Goal: Task Accomplishment & Management: Use online tool/utility

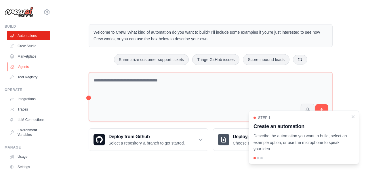
click at [33, 68] on link "Agents" at bounding box center [28, 66] width 43 height 9
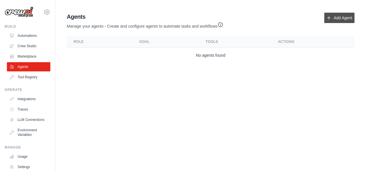
click at [340, 17] on link "Add Agent" at bounding box center [339, 18] width 30 height 10
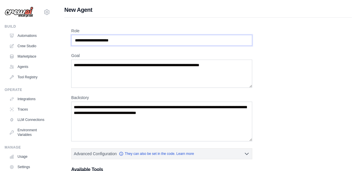
click at [89, 39] on input "Role" at bounding box center [161, 40] width 181 height 11
type input "*******"
click at [160, 67] on textarea "Goal" at bounding box center [161, 73] width 181 height 28
type textarea "**********"
click at [190, 113] on textarea "Backstory" at bounding box center [161, 121] width 181 height 40
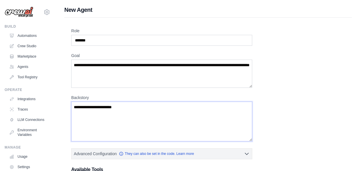
scroll to position [110, 0]
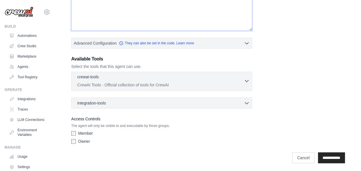
type textarea "**********"
click at [245, 82] on icon "button" at bounding box center [247, 81] width 6 height 6
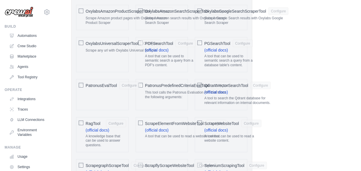
scroll to position [734, 0]
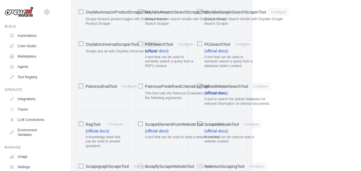
click at [140, 41] on div "OxylabsUniversalScraperTool Configure" at bounding box center [123, 44] width 75 height 7
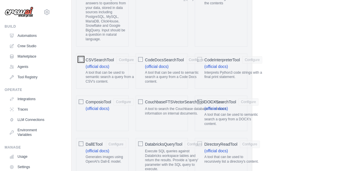
scroll to position [236, 0]
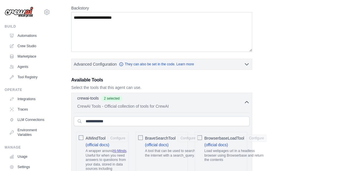
scroll to position [86, 0]
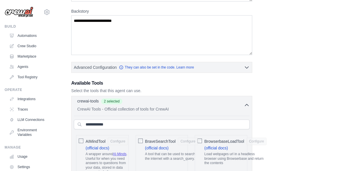
click at [249, 103] on icon "button" at bounding box center [247, 105] width 6 height 6
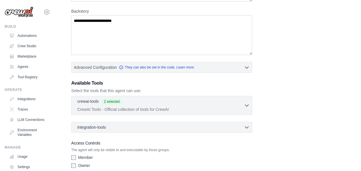
scroll to position [102, 0]
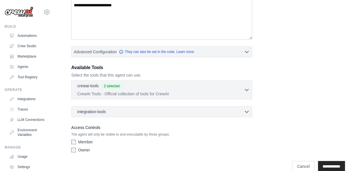
click at [85, 139] on label "Member" at bounding box center [85, 142] width 15 height 6
click at [328, 164] on input "**********" at bounding box center [331, 166] width 27 height 11
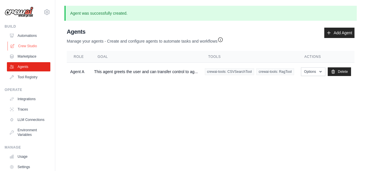
click at [22, 43] on link "Crew Studio" at bounding box center [28, 45] width 43 height 9
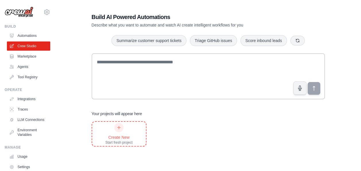
click at [118, 130] on div at bounding box center [118, 127] width 9 height 9
click at [21, 67] on link "Agents" at bounding box center [28, 66] width 43 height 9
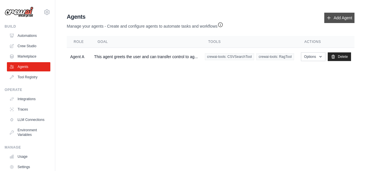
click at [338, 20] on link "Add Agent" at bounding box center [339, 18] width 30 height 10
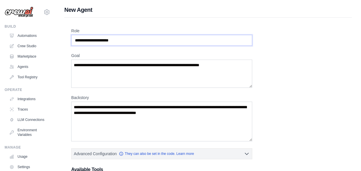
click at [123, 39] on input "Role" at bounding box center [161, 40] width 181 height 11
type input "*******"
click at [107, 73] on textarea "Goal" at bounding box center [161, 73] width 181 height 28
type textarea "**********"
click at [109, 111] on textarea "Backstory" at bounding box center [161, 121] width 181 height 40
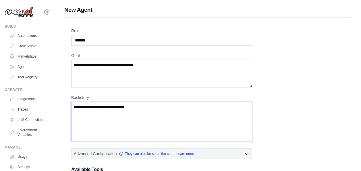
scroll to position [110, 0]
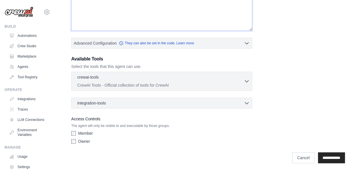
type textarea "**********"
click at [325, 158] on input "**********" at bounding box center [331, 157] width 27 height 11
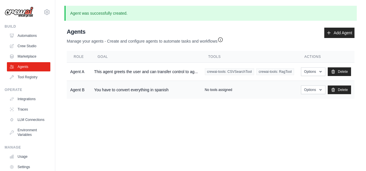
click at [220, 91] on p "No tools assigned" at bounding box center [218, 89] width 27 height 5
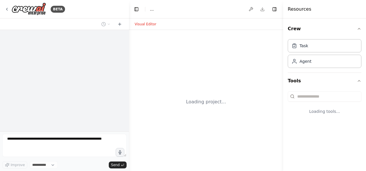
select select "****"
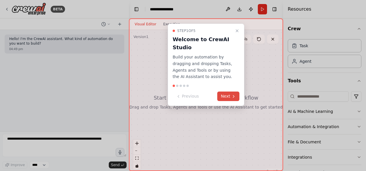
click at [222, 96] on button "Next" at bounding box center [228, 95] width 22 height 9
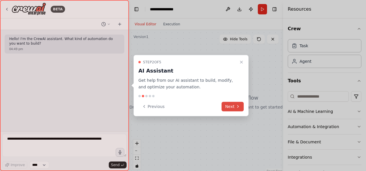
click at [226, 107] on button "Next" at bounding box center [232, 105] width 22 height 9
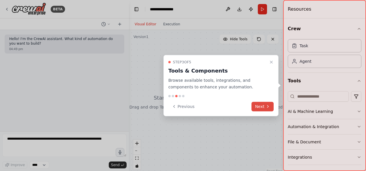
click at [265, 106] on button "Next" at bounding box center [262, 105] width 22 height 9
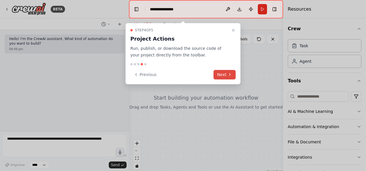
click at [227, 77] on button "Next" at bounding box center [224, 74] width 22 height 9
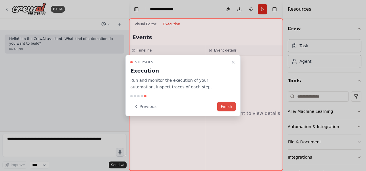
click at [224, 108] on button "Finish" at bounding box center [226, 105] width 18 height 9
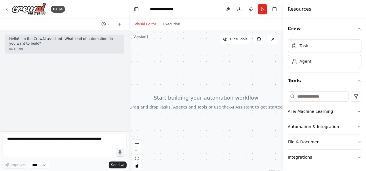
click at [314, 141] on button "File & Document" at bounding box center [324, 141] width 74 height 15
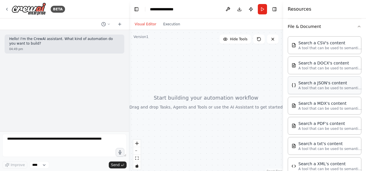
scroll to position [120, 0]
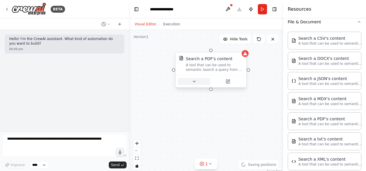
click at [194, 83] on icon at bounding box center [194, 81] width 5 height 5
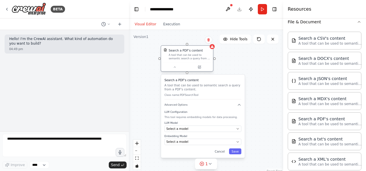
drag, startPoint x: 201, startPoint y: 82, endPoint x: 174, endPoint y: 56, distance: 37.6
click at [174, 56] on div "A tool that can be used to semantic search a query from a PDF's content." at bounding box center [189, 56] width 42 height 7
click at [176, 128] on span "Select a model" at bounding box center [177, 128] width 22 height 4
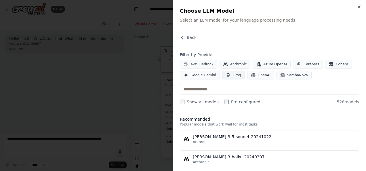
click at [234, 74] on span "Groq" at bounding box center [236, 75] width 8 height 5
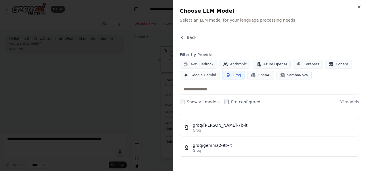
scroll to position [62, 0]
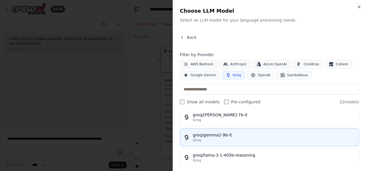
click at [216, 135] on div "groq/gemma2-9b-it" at bounding box center [274, 135] width 162 height 6
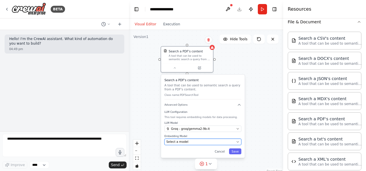
click at [188, 143] on div "Select a model" at bounding box center [200, 141] width 68 height 4
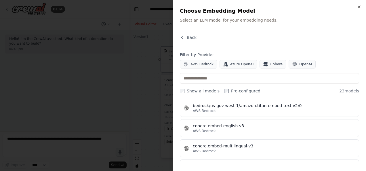
scroll to position [137, 0]
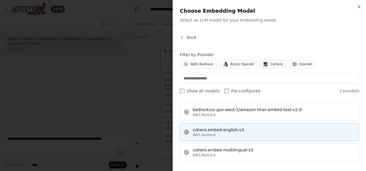
click at [222, 130] on div "cohere.embed-english-v3" at bounding box center [274, 130] width 162 height 6
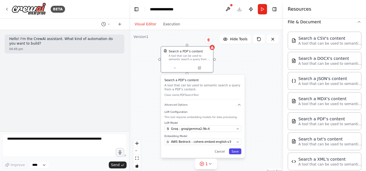
click at [240, 151] on button "Save" at bounding box center [235, 151] width 12 height 6
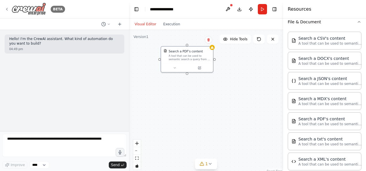
click at [6, 9] on icon at bounding box center [7, 9] width 5 height 5
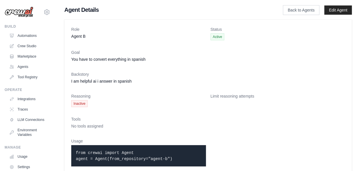
click at [81, 126] on span "No tools assigned" at bounding box center [87, 126] width 32 height 5
click at [334, 7] on link "Edit Agent" at bounding box center [338, 9] width 28 height 9
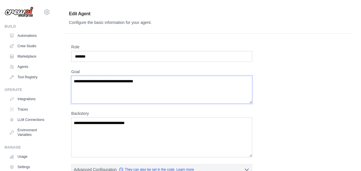
click at [156, 82] on textarea "**********" at bounding box center [161, 90] width 181 height 28
type textarea "**********"
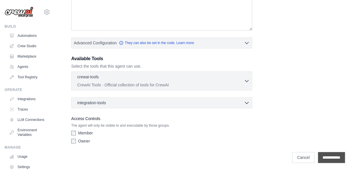
click at [325, 156] on input "**********" at bounding box center [331, 157] width 27 height 11
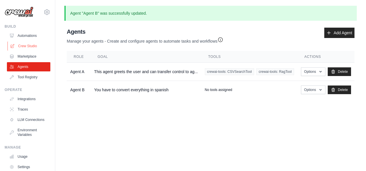
click at [25, 47] on link "Crew Studio" at bounding box center [28, 45] width 43 height 9
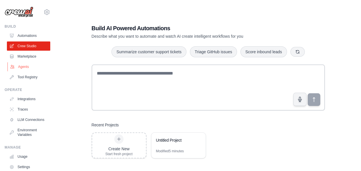
click at [26, 69] on link "Agents" at bounding box center [28, 66] width 43 height 9
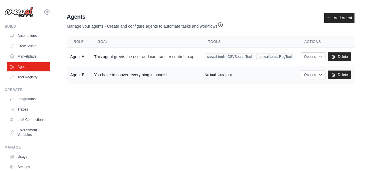
click at [157, 71] on td "You have to convert everything in spanish" at bounding box center [146, 75] width 110 height 18
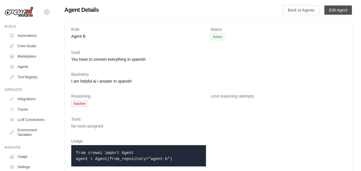
click at [344, 11] on link "Edit Agent" at bounding box center [338, 9] width 28 height 9
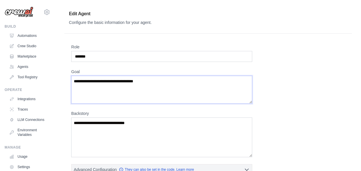
drag, startPoint x: 150, startPoint y: 82, endPoint x: 1, endPoint y: 83, distance: 149.7
click at [1, 83] on div "[EMAIL_ADDRESS][DOMAIN_NAME] Settings Build Automations Crew Studio" at bounding box center [180, 149] width 361 height 298
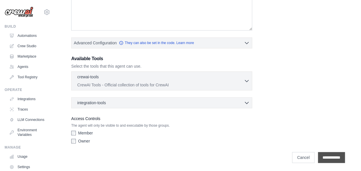
type textarea "**********"
click at [337, 155] on input "**********" at bounding box center [331, 157] width 27 height 11
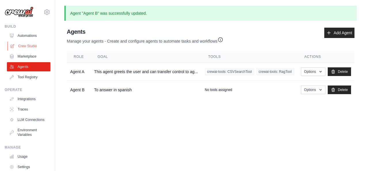
click at [26, 47] on link "Crew Studio" at bounding box center [28, 45] width 43 height 9
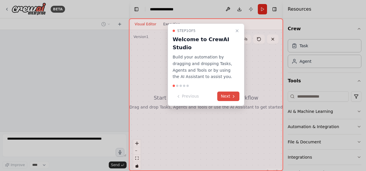
click at [231, 95] on icon at bounding box center [233, 96] width 5 height 5
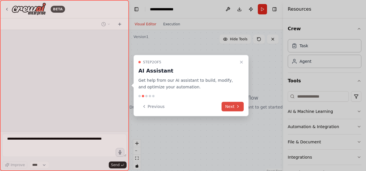
click at [232, 104] on button "Next" at bounding box center [232, 105] width 22 height 9
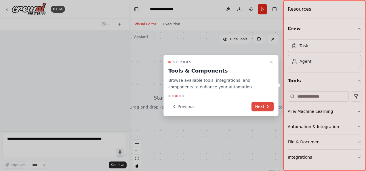
click at [271, 108] on button "Next" at bounding box center [262, 105] width 22 height 9
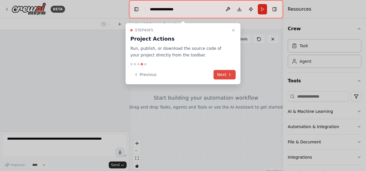
click at [226, 74] on button "Next" at bounding box center [224, 74] width 22 height 9
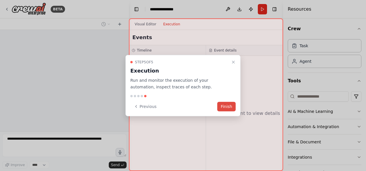
click at [229, 107] on button "Finish" at bounding box center [226, 105] width 18 height 9
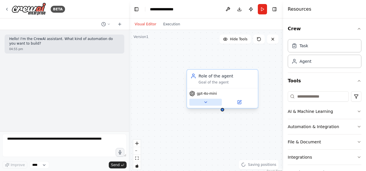
click at [207, 102] on icon at bounding box center [205, 102] width 5 height 5
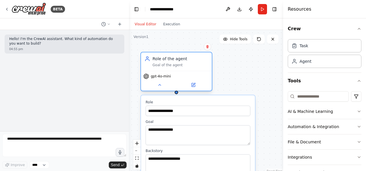
drag, startPoint x: 209, startPoint y: 77, endPoint x: 163, endPoint y: 62, distance: 48.1
click at [163, 61] on div "Role of the agent" at bounding box center [180, 59] width 56 height 6
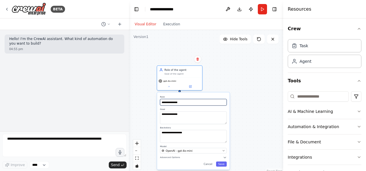
click at [174, 102] on input "**********" at bounding box center [193, 102] width 67 height 7
drag, startPoint x: 189, startPoint y: 102, endPoint x: 134, endPoint y: 98, distance: 55.1
click at [134, 98] on div "**********" at bounding box center [206, 102] width 154 height 144
type input "**********"
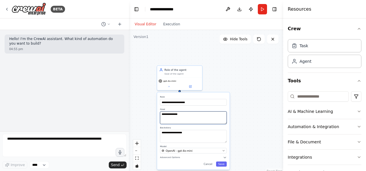
click at [193, 117] on textarea "**********" at bounding box center [193, 117] width 67 height 13
drag, startPoint x: 193, startPoint y: 117, endPoint x: 155, endPoint y: 113, distance: 38.4
click at [155, 113] on div "**********" at bounding box center [206, 102] width 154 height 144
type textarea "*"
type textarea "**********"
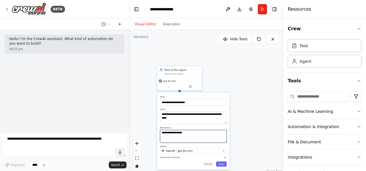
click at [197, 134] on textarea "**********" at bounding box center [193, 136] width 67 height 13
type textarea "*"
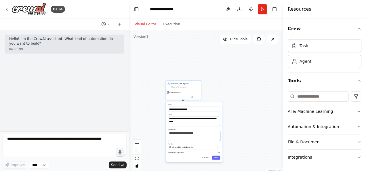
type textarea "**********"
click at [181, 151] on span "Advanced Options" at bounding box center [176, 152] width 16 height 2
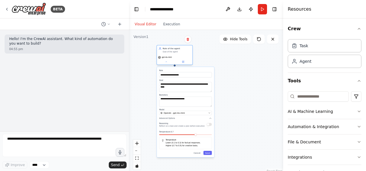
drag, startPoint x: 185, startPoint y: 89, endPoint x: 177, endPoint y: 50, distance: 39.1
click at [177, 50] on div "Role of the agent Goal of the agent gpt-4o-mini" at bounding box center [174, 55] width 36 height 20
click at [207, 153] on button "Save" at bounding box center [207, 153] width 8 height 4
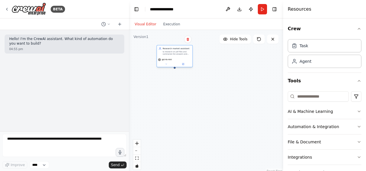
click at [168, 66] on div "gpt-4o-mini" at bounding box center [175, 62] width 36 height 10
click at [168, 64] on button at bounding box center [166, 63] width 16 height 3
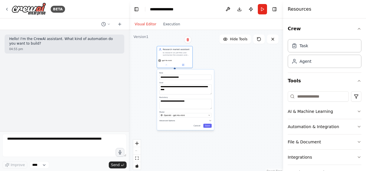
click at [179, 120] on button "Advanced Options" at bounding box center [185, 120] width 52 height 3
click at [210, 126] on button "button" at bounding box center [208, 126] width 5 height 3
click at [209, 155] on button "Save" at bounding box center [207, 155] width 8 height 4
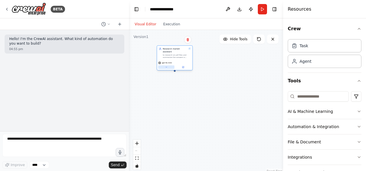
click at [166, 65] on button at bounding box center [166, 66] width 16 height 3
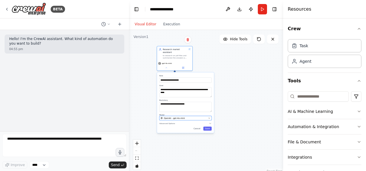
click at [177, 116] on span "OpenAI - gpt-4o-mini" at bounding box center [174, 117] width 21 height 3
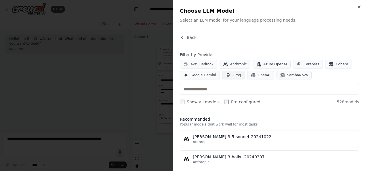
click at [236, 74] on span "Groq" at bounding box center [236, 75] width 8 height 5
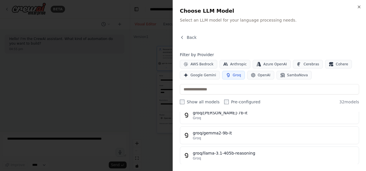
scroll to position [64, 0]
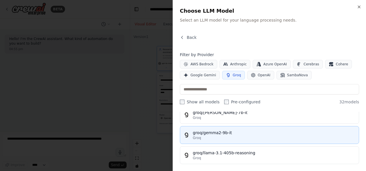
click at [224, 132] on div "groq/gemma2-9b-it" at bounding box center [274, 133] width 162 height 6
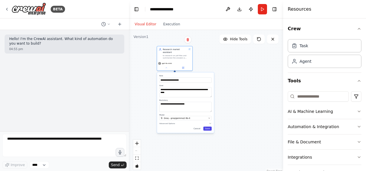
click at [209, 127] on button "Save" at bounding box center [207, 128] width 8 height 4
click at [260, 11] on button "Run" at bounding box center [261, 9] width 9 height 10
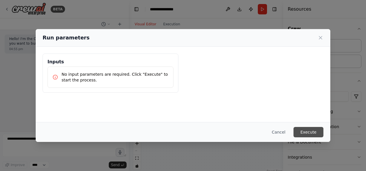
click at [306, 131] on button "Execute" at bounding box center [308, 132] width 30 height 10
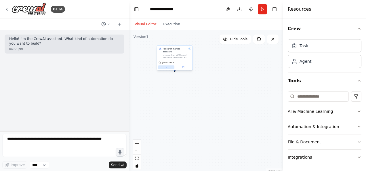
click at [166, 65] on button at bounding box center [166, 66] width 16 height 3
click at [209, 122] on icon "button" at bounding box center [210, 123] width 3 height 3
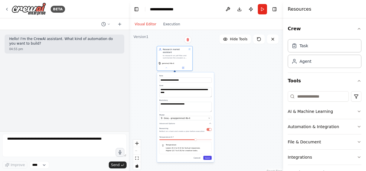
click at [206, 155] on button "Save" at bounding box center [207, 157] width 8 height 4
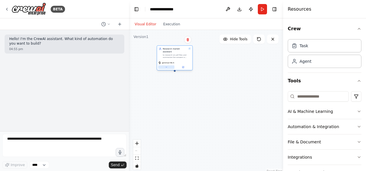
click at [166, 66] on div "gemma2-9b-it" at bounding box center [174, 65] width 35 height 10
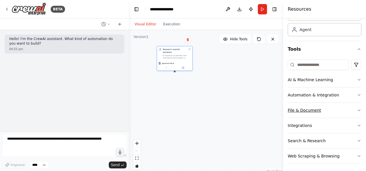
click at [315, 113] on button "File & Document" at bounding box center [324, 110] width 74 height 15
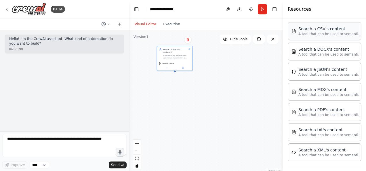
scroll to position [130, 0]
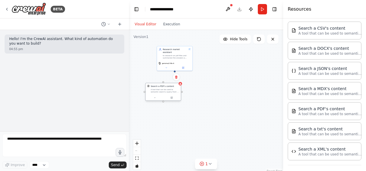
drag, startPoint x: 187, startPoint y: 108, endPoint x: 152, endPoint y: 89, distance: 40.0
click at [152, 89] on div "A tool that can be used to semantic search a query from a PDF's content." at bounding box center [165, 90] width 28 height 5
click at [156, 97] on button at bounding box center [155, 97] width 16 height 3
click at [164, 139] on div "Select a model" at bounding box center [172, 139] width 46 height 3
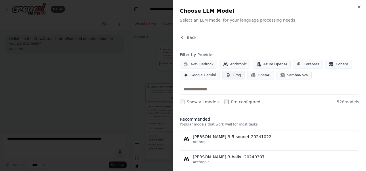
click at [233, 77] on span "Groq" at bounding box center [236, 75] width 8 height 5
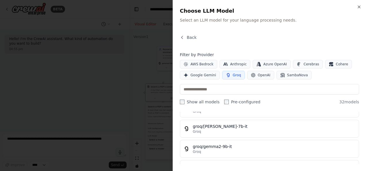
scroll to position [51, 0]
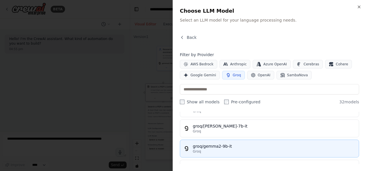
click at [228, 150] on div "Groq" at bounding box center [274, 151] width 162 height 5
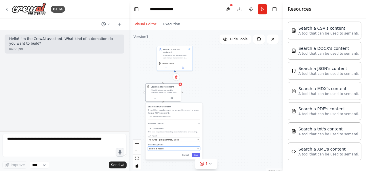
click at [172, 147] on div "Select a model" at bounding box center [172, 148] width 46 height 3
click at [162, 148] on div "Select a model" at bounding box center [172, 148] width 46 height 3
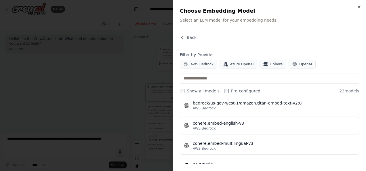
scroll to position [144, 0]
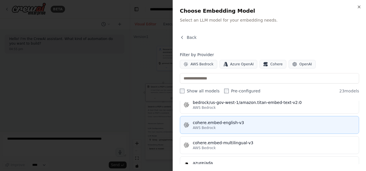
click at [230, 121] on div "cohere.embed-english-v3" at bounding box center [274, 123] width 162 height 6
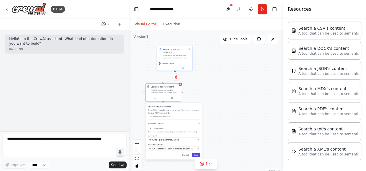
click at [195, 155] on button "Save" at bounding box center [195, 155] width 8 height 4
click at [209, 164] on icon at bounding box center [210, 163] width 2 height 1
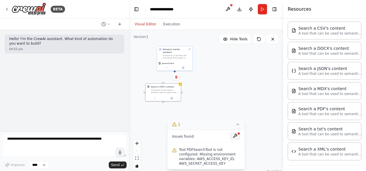
click at [236, 135] on button at bounding box center [235, 135] width 10 height 7
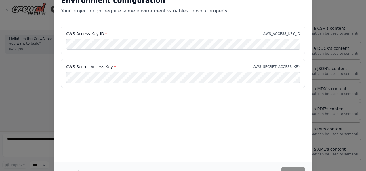
click at [224, 11] on p "Your project might require some environment variables to work properly." at bounding box center [183, 10] width 244 height 7
click at [40, 88] on div "Environment configuration Your project might require some environment variables…" at bounding box center [183, 85] width 366 height 171
click at [6, 8] on div "Environment configuration Your project might require some environment variables…" at bounding box center [183, 85] width 366 height 171
click at [291, 113] on div "Environment configuration Your project might require some environment variables…" at bounding box center [182, 75] width 257 height 173
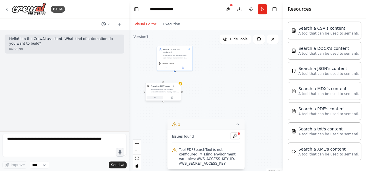
click at [155, 99] on button at bounding box center [155, 97] width 16 height 3
click at [237, 124] on icon at bounding box center [237, 124] width 5 height 5
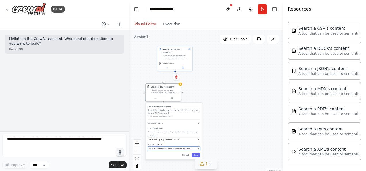
click at [170, 149] on span "AWS Bedrock - cohere.embed-english-v3" at bounding box center [172, 148] width 41 height 3
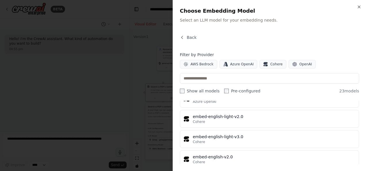
scroll to position [270, 0]
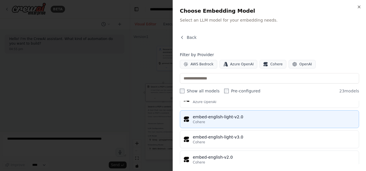
click at [224, 120] on div "Cohere" at bounding box center [274, 122] width 162 height 5
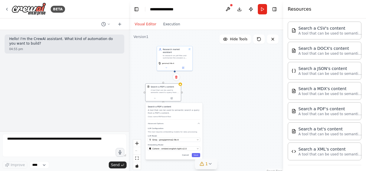
click at [210, 162] on icon at bounding box center [209, 163] width 5 height 5
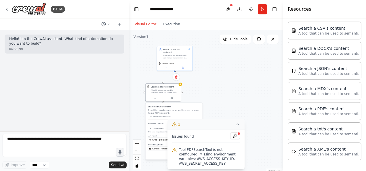
click at [237, 124] on icon at bounding box center [237, 124] width 5 height 5
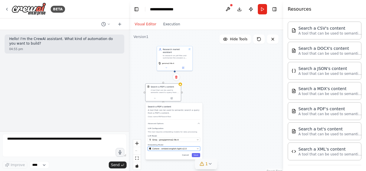
click at [187, 147] on div "Cohere - embed-english-light-v2.0" at bounding box center [172, 148] width 46 height 3
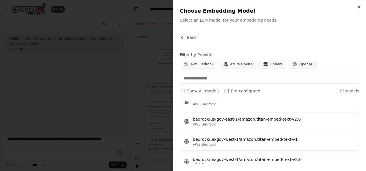
scroll to position [0, 0]
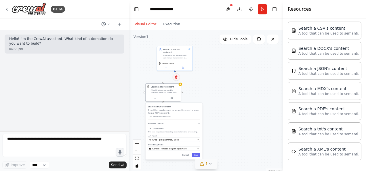
click at [175, 78] on icon at bounding box center [176, 76] width 2 height 3
click at [163, 78] on button "Confirm" at bounding box center [159, 77] width 20 height 7
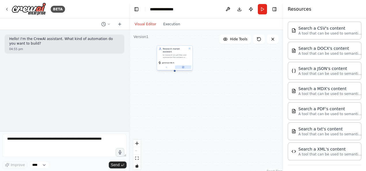
click at [180, 65] on button at bounding box center [183, 66] width 16 height 3
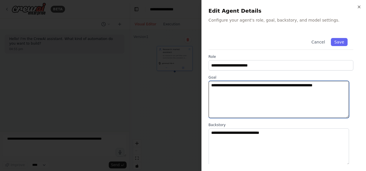
drag, startPoint x: 214, startPoint y: 85, endPoint x: 286, endPoint y: 85, distance: 71.3
click at [286, 85] on textarea "**********" at bounding box center [278, 99] width 140 height 37
drag, startPoint x: 230, startPoint y: 87, endPoint x: 256, endPoint y: 88, distance: 25.9
click at [256, 88] on textarea "**********" at bounding box center [278, 99] width 140 height 37
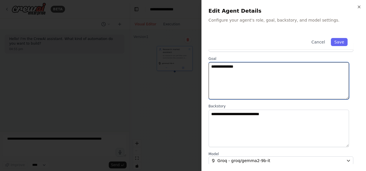
type textarea "**********"
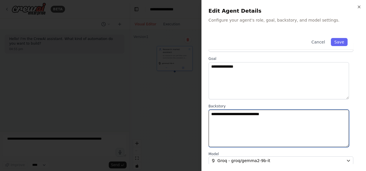
drag, startPoint x: 211, startPoint y: 114, endPoint x: 241, endPoint y: 114, distance: 30.2
click at [241, 114] on textarea "**********" at bounding box center [278, 127] width 140 height 37
click at [247, 114] on textarea "**********" at bounding box center [278, 127] width 140 height 37
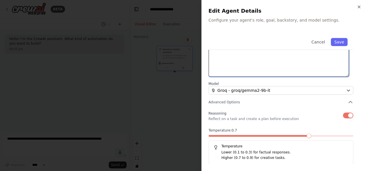
scroll to position [88, 0]
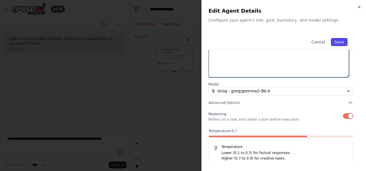
type textarea "**********"
click at [340, 42] on button "Save" at bounding box center [338, 42] width 17 height 8
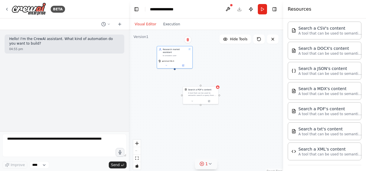
click at [202, 163] on icon at bounding box center [201, 163] width 1 height 1
click at [174, 134] on icon at bounding box center [174, 133] width 1 height 1
click at [192, 102] on div at bounding box center [200, 100] width 35 height 6
click at [192, 101] on icon at bounding box center [192, 100] width 2 height 2
click at [199, 142] on span "Select a model" at bounding box center [193, 142] width 15 height 3
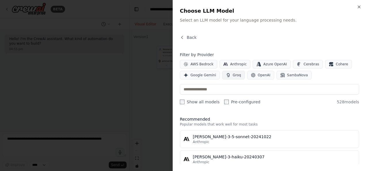
click at [232, 75] on span "Groq" at bounding box center [236, 75] width 8 height 5
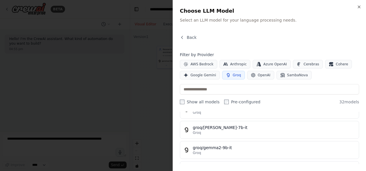
scroll to position [72, 0]
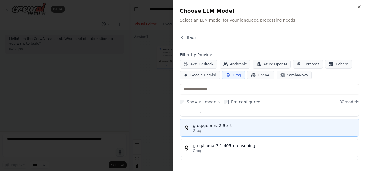
click at [229, 126] on div "groq/gemma2-9b-it" at bounding box center [274, 125] width 162 height 6
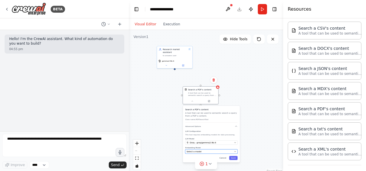
click at [217, 151] on div "Select a model" at bounding box center [209, 151] width 46 height 3
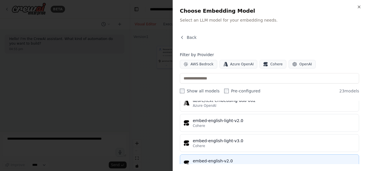
scroll to position [269, 0]
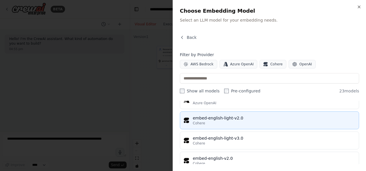
click at [219, 117] on div "embed-english-light-v2.0" at bounding box center [274, 118] width 162 height 6
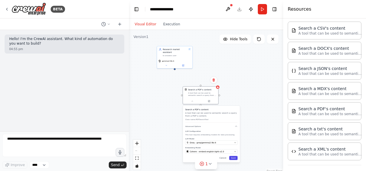
click at [234, 156] on button "Save" at bounding box center [233, 158] width 8 height 4
drag, startPoint x: 174, startPoint y: 65, endPoint x: 201, endPoint y: 84, distance: 32.8
click at [201, 98] on div "Research market assistant to answers user gemma2-9b-it Search a PDF's content A…" at bounding box center [197, 134] width 77 height 72
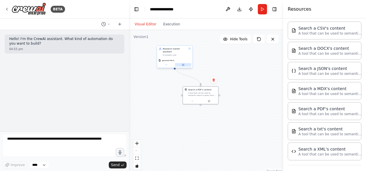
click at [184, 63] on button at bounding box center [183, 64] width 16 height 3
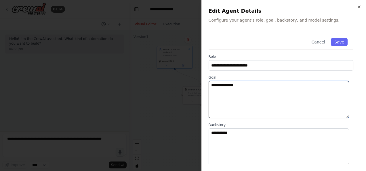
click at [248, 85] on textarea "**********" at bounding box center [278, 99] width 140 height 37
type textarea "**********"
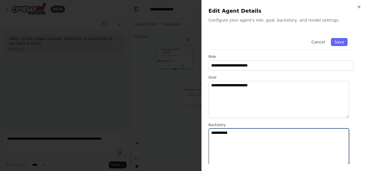
click at [236, 132] on textarea "**********" at bounding box center [278, 146] width 140 height 37
type textarea "**********"
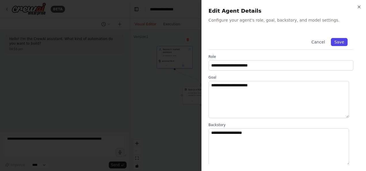
click at [331, 42] on button "Save" at bounding box center [338, 42] width 17 height 8
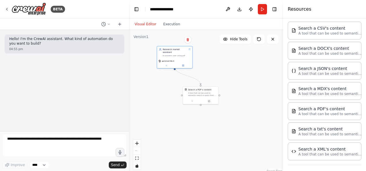
click at [247, 84] on div ".deletable-edge-delete-btn { width: 20px; height: 20px; border: 0px solid #ffff…" at bounding box center [206, 102] width 154 height 144
click at [199, 95] on div "A tool that can be used to semantic search a query from a PDF's content." at bounding box center [202, 93] width 28 height 5
click at [260, 9] on button "Run" at bounding box center [261, 9] width 9 height 10
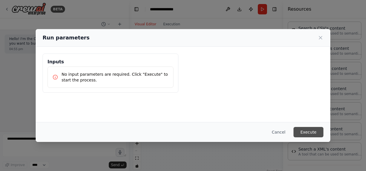
click at [307, 130] on button "Execute" at bounding box center [308, 132] width 30 height 10
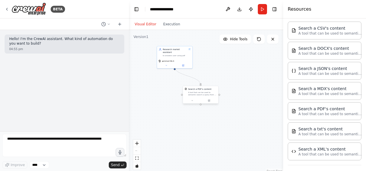
click at [200, 95] on div "A tool that can be used to semantic search a query from a PDF's content." at bounding box center [202, 93] width 28 height 5
click at [262, 11] on button "Run" at bounding box center [261, 9] width 9 height 10
click at [193, 94] on div "A tool that can be used to semantic search a query from a PDF's content." at bounding box center [202, 93] width 28 height 5
click at [229, 57] on div ".deletable-edge-delete-btn { width: 20px; height: 20px; border: 0px solid #ffff…" at bounding box center [206, 102] width 154 height 144
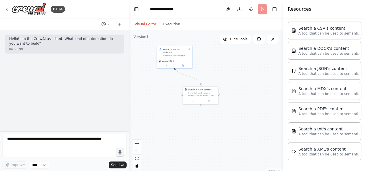
click at [261, 10] on header "**********" at bounding box center [206, 9] width 154 height 18
click at [172, 59] on div "gemma2-9b-it" at bounding box center [174, 63] width 35 height 10
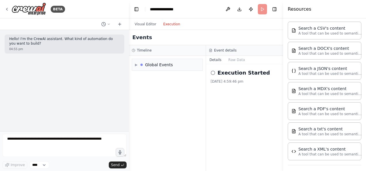
click at [172, 23] on button "Execution" at bounding box center [171, 24] width 24 height 7
click at [235, 59] on button "Raw Data" at bounding box center [237, 60] width 24 height 8
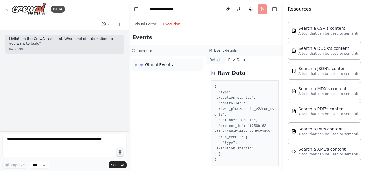
click at [216, 60] on button "Details" at bounding box center [215, 60] width 19 height 8
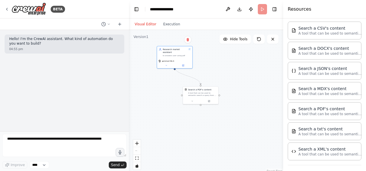
click at [148, 23] on button "Visual Editor" at bounding box center [145, 24] width 28 height 7
click at [189, 90] on div "Search a PDF's content" at bounding box center [199, 89] width 23 height 3
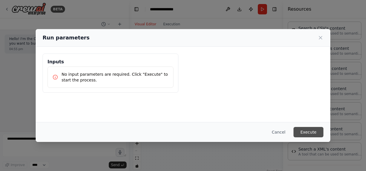
click at [304, 131] on button "Execute" at bounding box center [308, 132] width 30 height 10
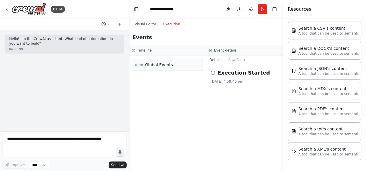
click at [174, 25] on button "Execution" at bounding box center [171, 24] width 24 height 7
click at [157, 63] on div "Global Events" at bounding box center [159, 65] width 28 height 6
click at [150, 77] on span "Execution Started" at bounding box center [156, 77] width 31 height 5
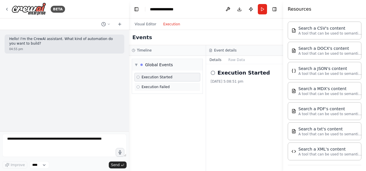
click at [146, 89] on div "Execution Failed" at bounding box center [167, 86] width 66 height 9
click at [147, 78] on span "Execution Started" at bounding box center [156, 77] width 31 height 5
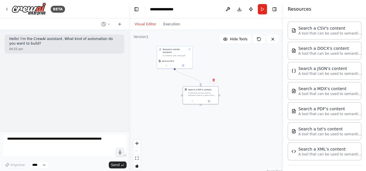
click at [148, 23] on button "Visual Editor" at bounding box center [145, 24] width 28 height 7
click at [241, 9] on button "Download" at bounding box center [239, 9] width 9 height 10
click at [229, 10] on button at bounding box center [227, 9] width 9 height 10
click at [227, 58] on div ".deletable-edge-delete-btn { width: 20px; height: 20px; border: 0px solid #ffff…" at bounding box center [206, 102] width 154 height 144
click at [168, 85] on div ".deletable-edge-delete-btn { width: 20px; height: 20px; border: 0px solid #ffff…" at bounding box center [206, 102] width 154 height 144
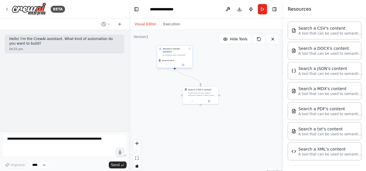
click at [171, 59] on span "gemma2-9b-it" at bounding box center [168, 60] width 12 height 2
click at [262, 10] on button "Run" at bounding box center [261, 9] width 9 height 10
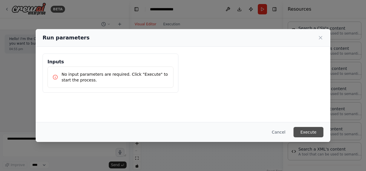
click at [308, 130] on button "Execute" at bounding box center [308, 132] width 30 height 10
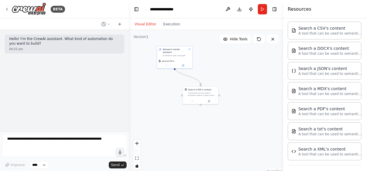
click at [198, 80] on icon "Edge from 49062b6f-712e-4af6-a131-c17a4ba5afa0 to c958ccf8-e451-4d6e-97b8-47fdf…" at bounding box center [187, 76] width 26 height 18
click at [187, 76] on icon at bounding box center [187, 75] width 1 height 1
click at [194, 94] on div "A tool that can be used to semantic search a query from a PDF's content." at bounding box center [202, 93] width 28 height 5
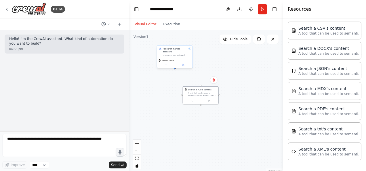
click at [173, 58] on div "gemma2-9b-it" at bounding box center [174, 63] width 35 height 10
click at [200, 93] on div "A tool that can be used to semantic search a query from a PDF's content." at bounding box center [202, 93] width 28 height 5
click at [259, 11] on button "Run" at bounding box center [261, 9] width 9 height 10
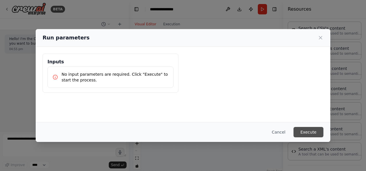
click at [307, 129] on button "Execute" at bounding box center [308, 132] width 30 height 10
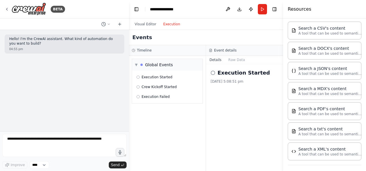
click at [171, 27] on button "Execution" at bounding box center [171, 24] width 24 height 7
click at [236, 60] on button "Raw Data" at bounding box center [237, 60] width 24 height 8
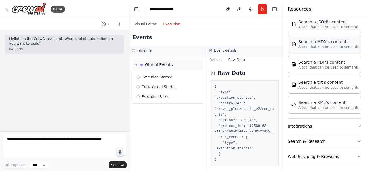
scroll to position [176, 0]
click at [301, 125] on button "Integrations" at bounding box center [324, 126] width 74 height 15
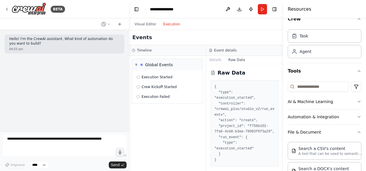
scroll to position [0, 0]
